Goal: Transaction & Acquisition: Register for event/course

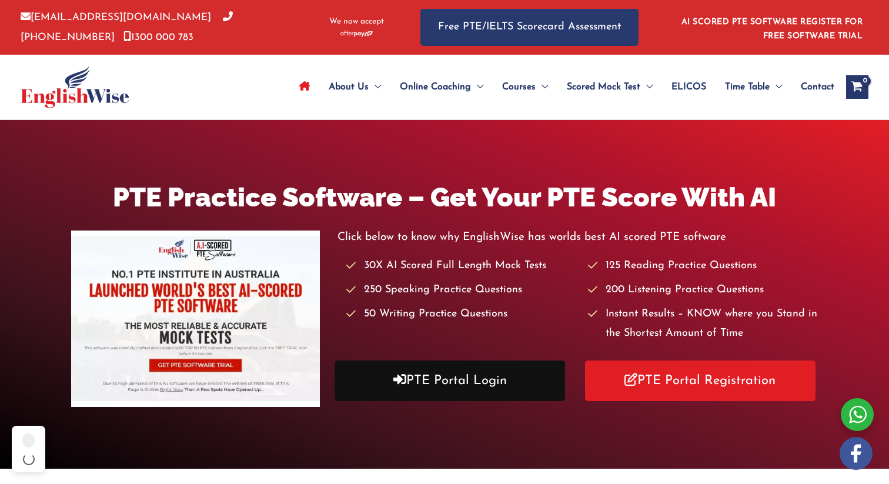
click at [398, 377] on icon at bounding box center [399, 379] width 13 height 13
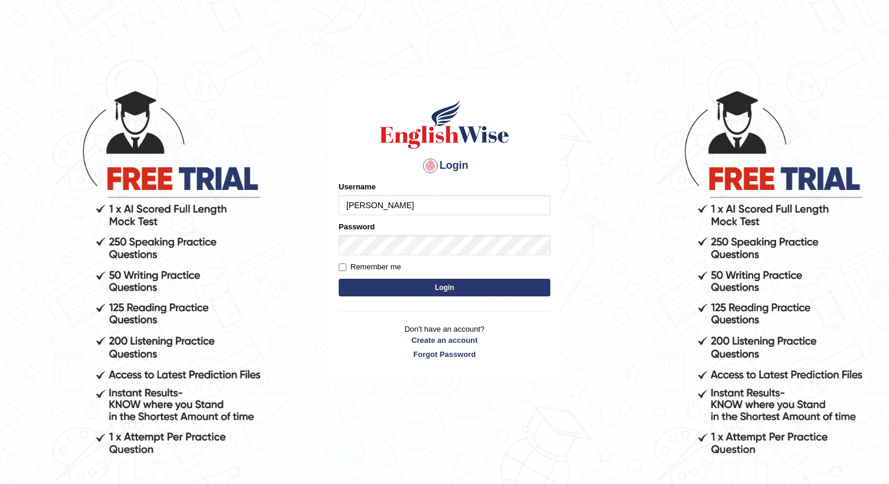
type input "maya gurung"
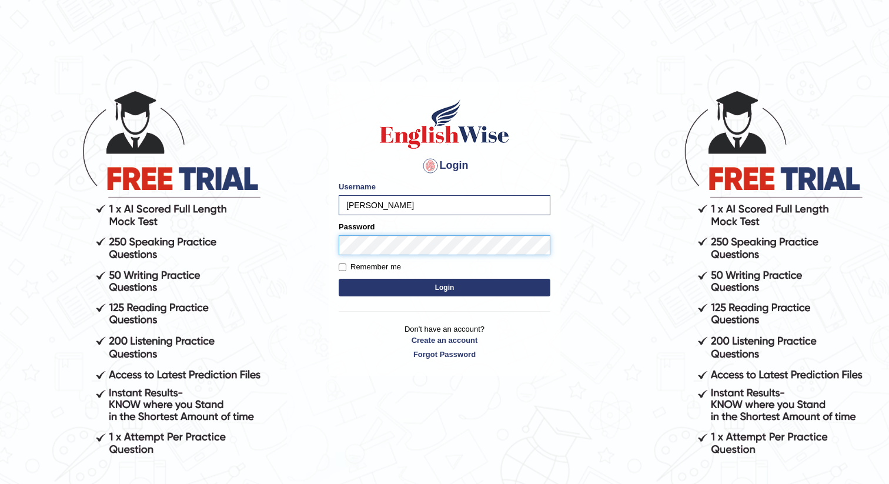
click at [339, 279] on button "Login" at bounding box center [445, 288] width 212 height 18
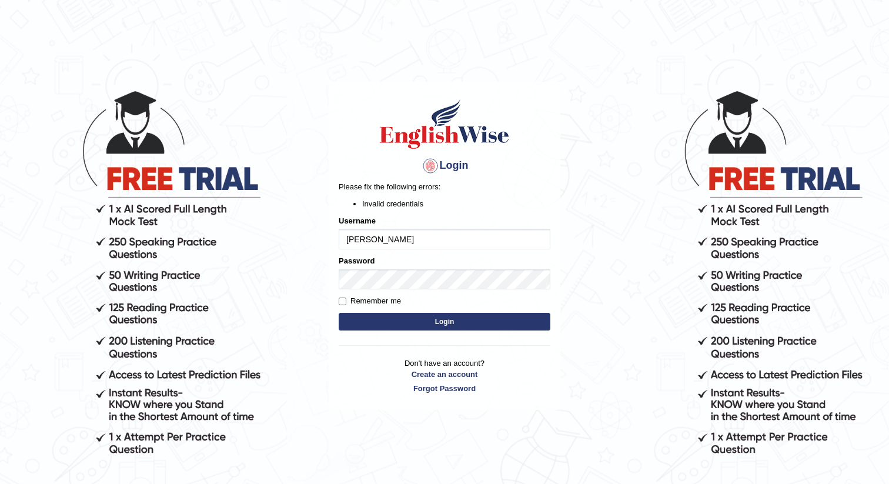
click at [351, 239] on input "maya gurung" at bounding box center [445, 239] width 212 height 20
click at [374, 240] on input "Maya gurung" at bounding box center [445, 239] width 212 height 20
type input "[PERSON_NAME]"
click at [430, 160] on div at bounding box center [430, 165] width 19 height 19
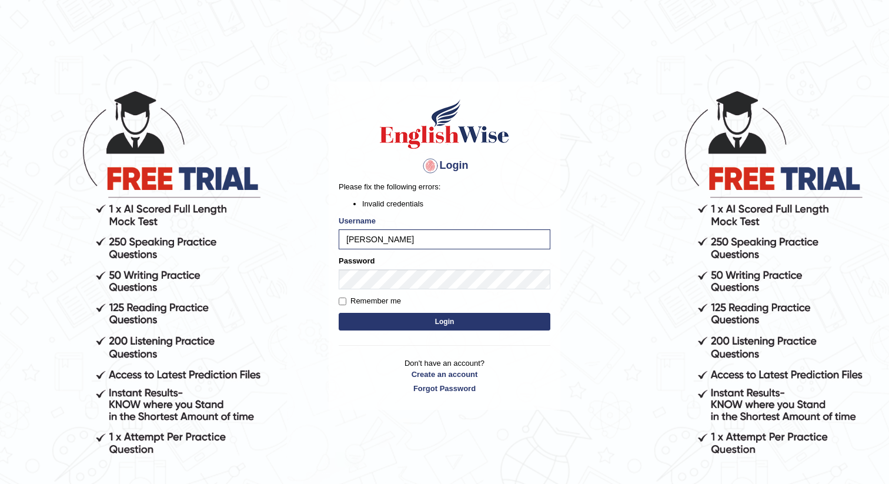
click at [370, 318] on button "Login" at bounding box center [445, 322] width 212 height 18
click at [339, 313] on button "Login" at bounding box center [445, 322] width 212 height 18
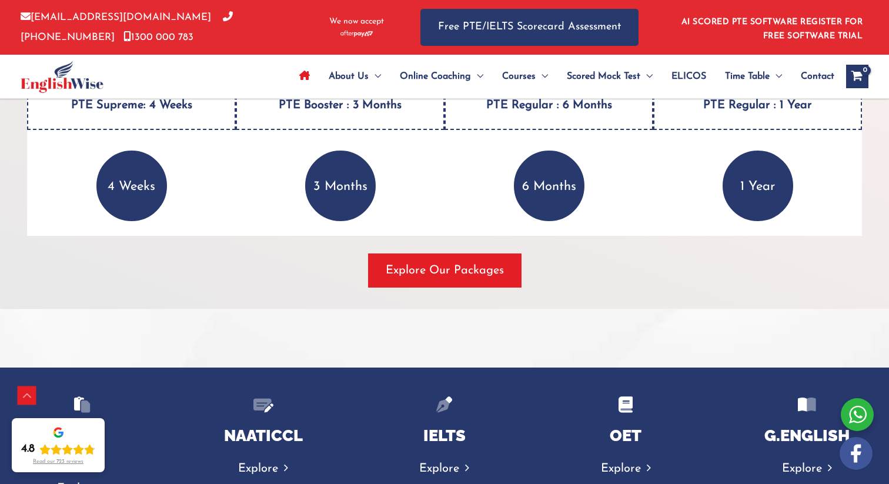
scroll to position [1666, 0]
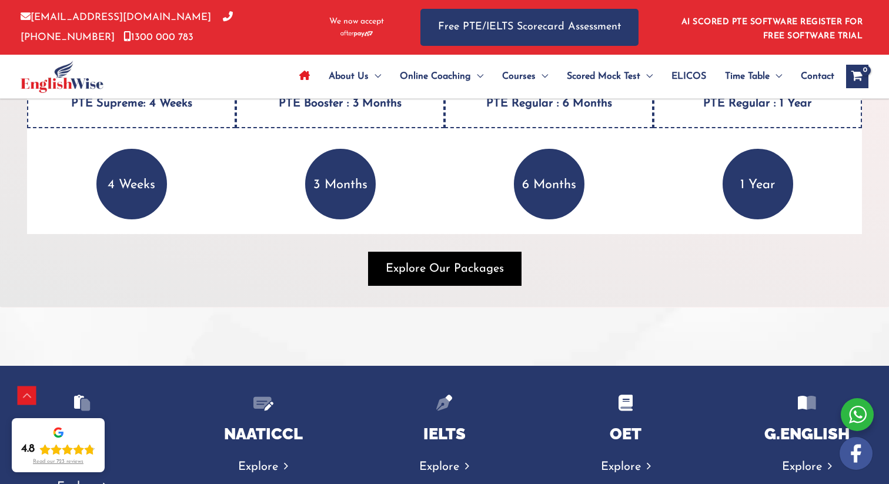
click at [443, 273] on span "Explore Our Packages" at bounding box center [445, 268] width 118 height 16
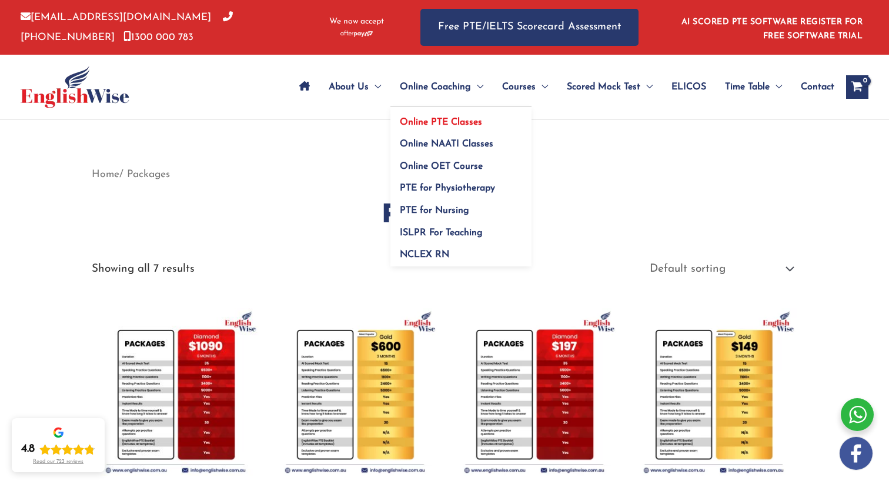
click at [433, 120] on span "Online PTE Classes" at bounding box center [441, 122] width 82 height 9
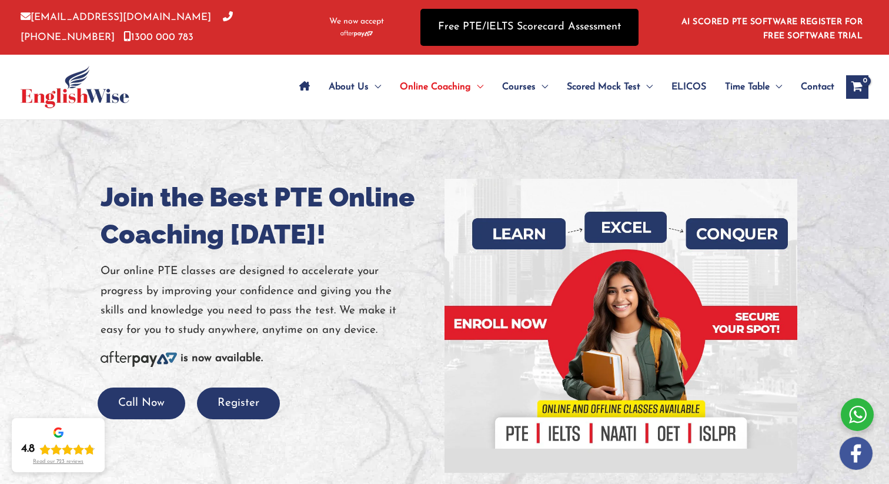
click at [551, 23] on link "Free PTE/IELTS Scorecard Assessment" at bounding box center [529, 27] width 218 height 37
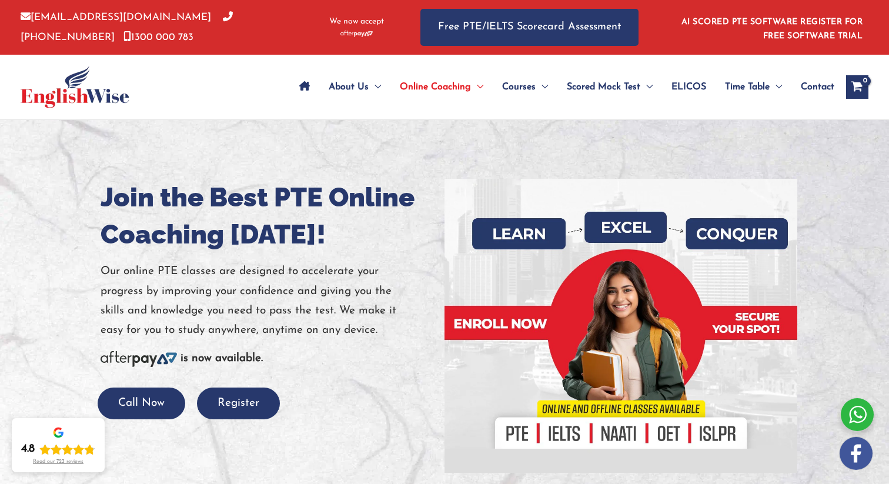
click at [776, 22] on link "AI SCORED PTE SOFTWARE REGISTER FOR FREE SOFTWARE TRIAL" at bounding box center [772, 29] width 182 height 23
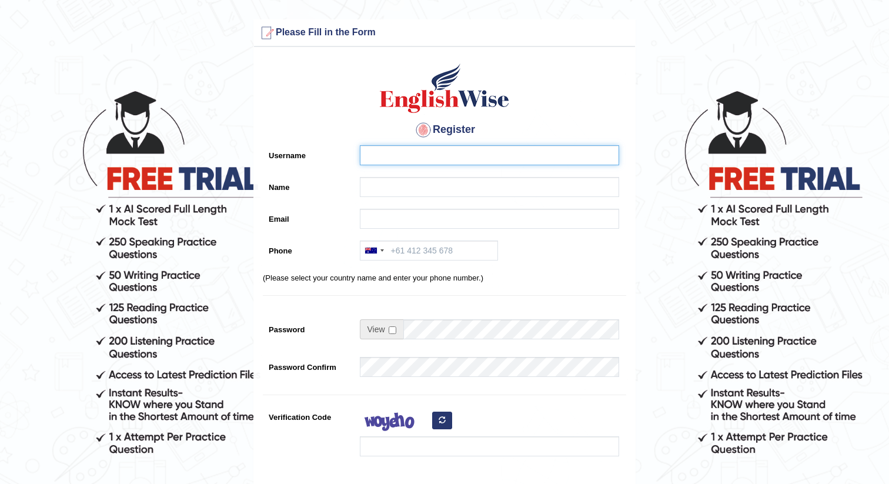
click at [508, 160] on input "Username" at bounding box center [489, 155] width 259 height 20
type input "[PERSON_NAME]"
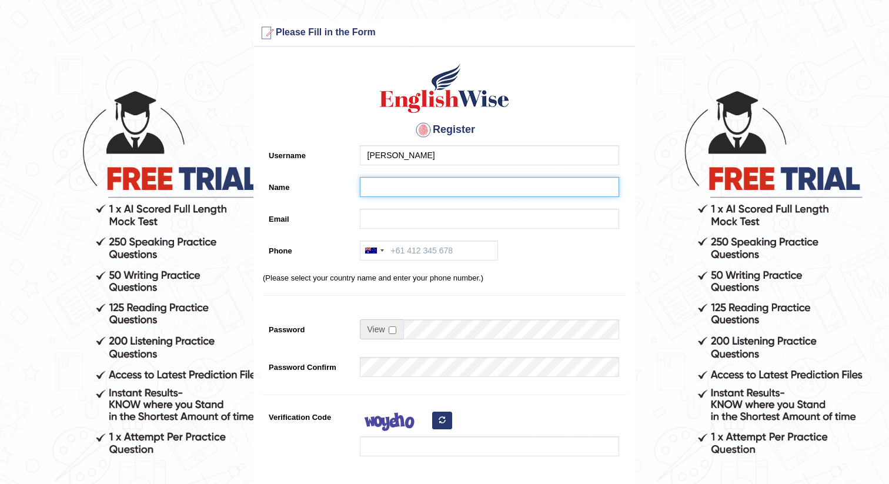
click at [430, 188] on input "Name" at bounding box center [489, 187] width 259 height 20
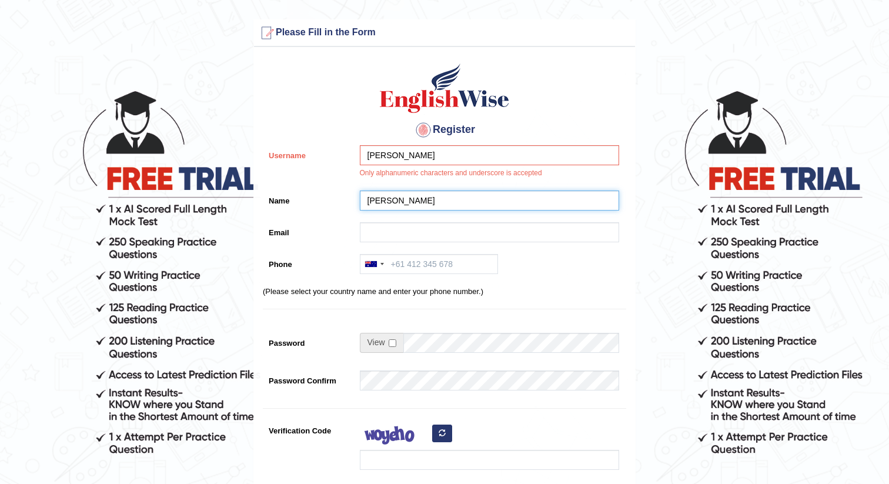
type input "[PERSON_NAME]"
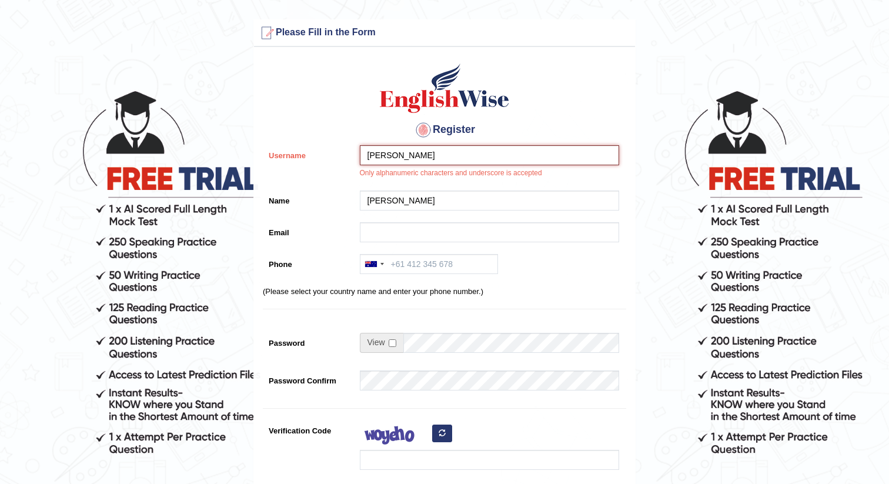
click at [391, 154] on input "[PERSON_NAME]" at bounding box center [489, 155] width 259 height 20
click at [374, 155] on input "Maya_gurung" at bounding box center [489, 155] width 259 height 20
type input "maya_gurung"
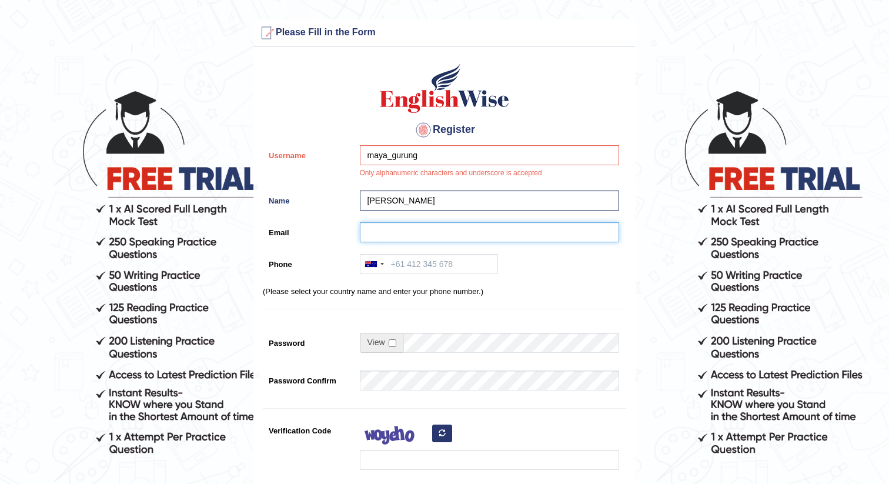
click at [391, 230] on input "Email" at bounding box center [489, 232] width 259 height 20
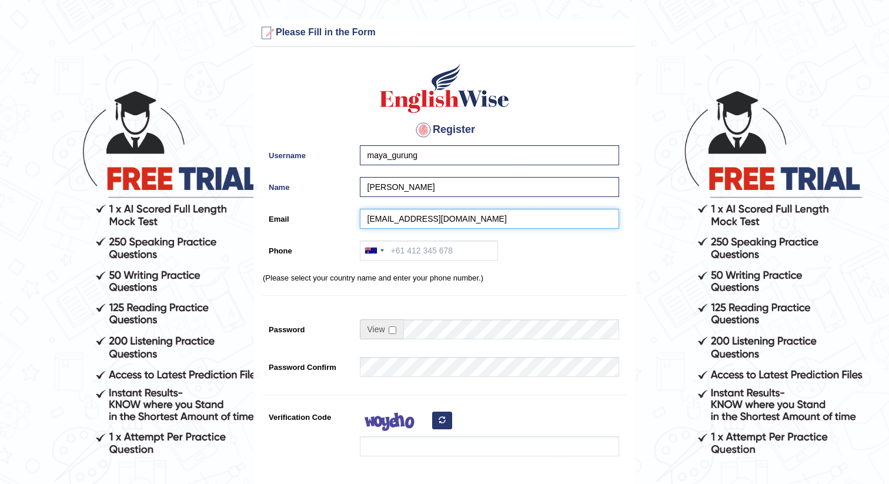
click at [417, 219] on input "gurungmahayh12@gmail.com" at bounding box center [489, 219] width 259 height 20
type input "gurungmahyah12@gmail.com"
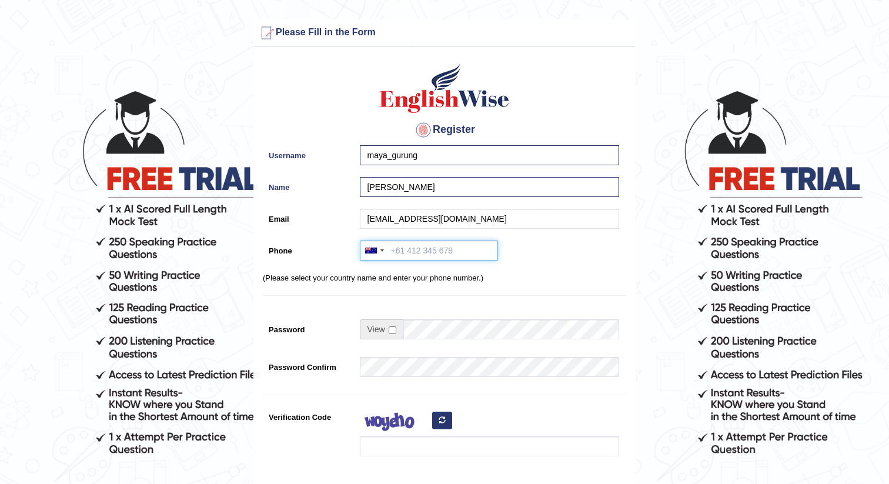
click at [412, 249] on input "Phone" at bounding box center [429, 250] width 138 height 20
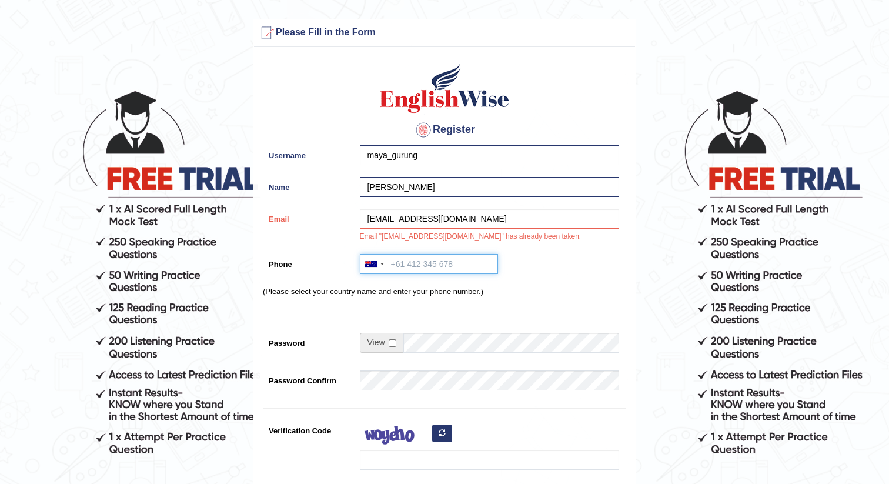
type input "+61414419009"
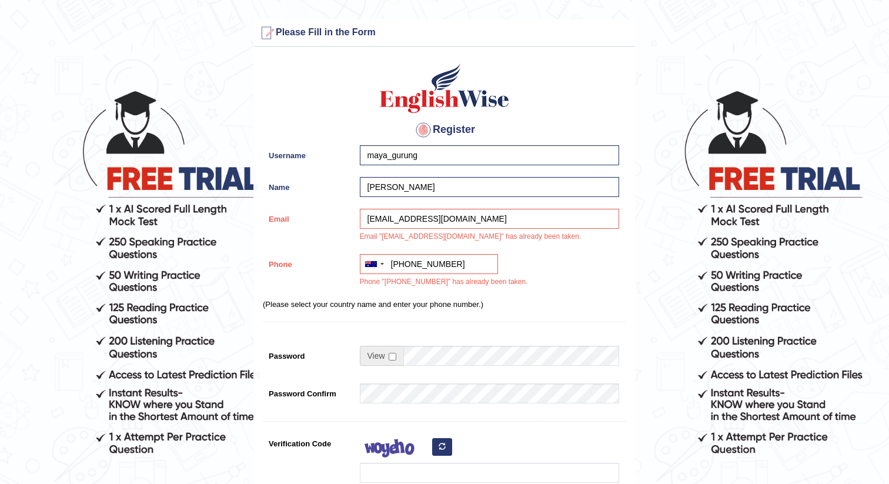
click at [268, 31] on div at bounding box center [266, 33] width 19 height 19
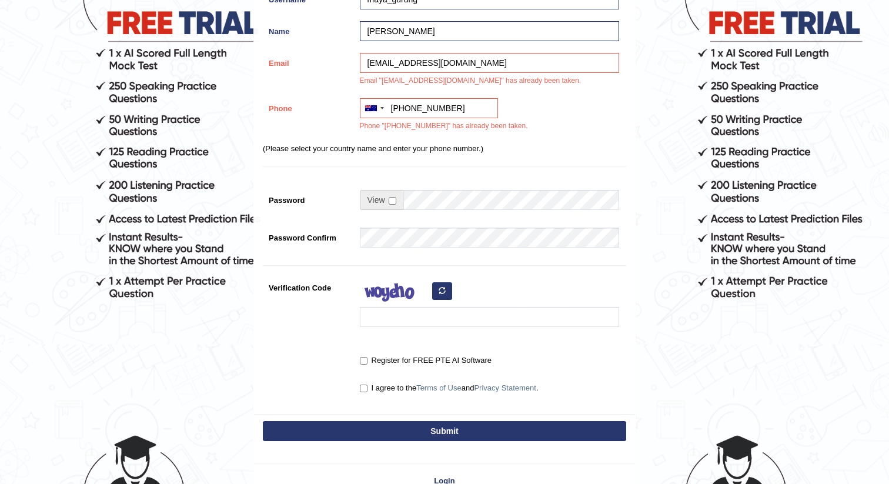
scroll to position [232, 0]
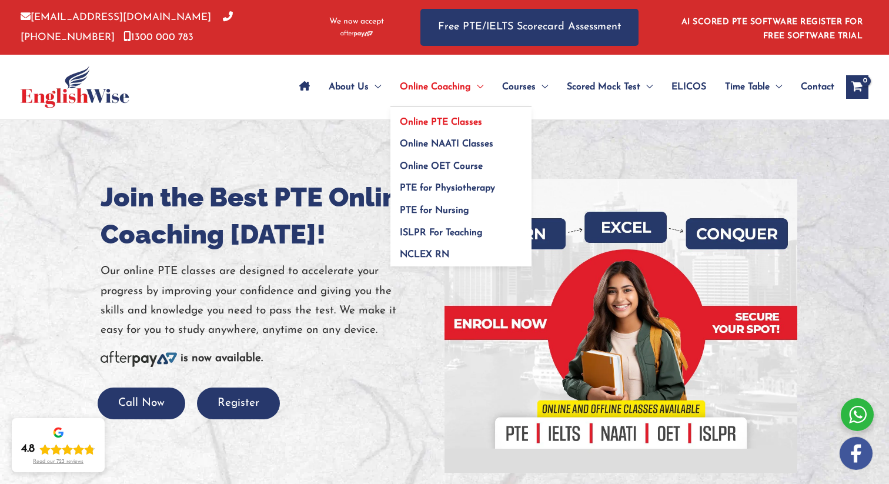
click at [441, 122] on span "Online PTE Classes" at bounding box center [441, 122] width 82 height 9
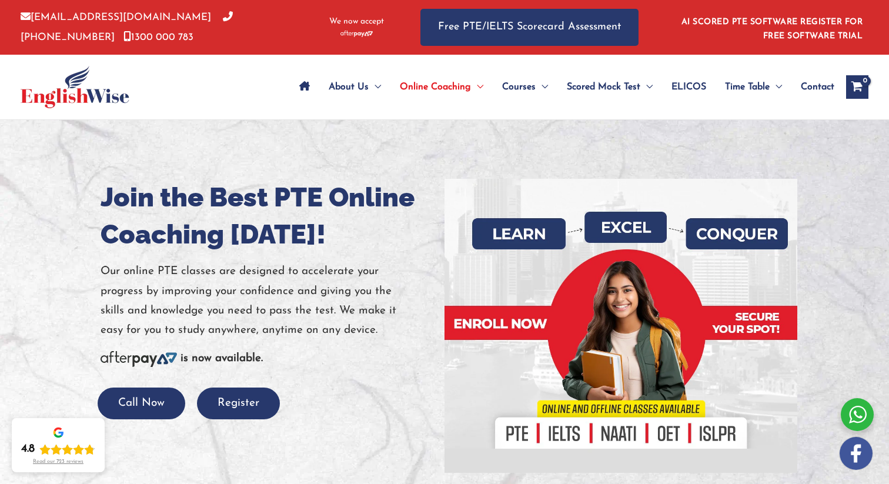
click at [197, 15] on link "[PHONE_NUMBER]" at bounding box center [127, 26] width 212 height 29
click at [253, 102] on div "About Us Menu Toggle Our Story Testimonials Online Coaching Menu Toggle Online …" at bounding box center [544, 87] width 647 height 65
click at [193, 32] on link "1300 000 783" at bounding box center [158, 37] width 70 height 10
